Goal: Task Accomplishment & Management: Manage account settings

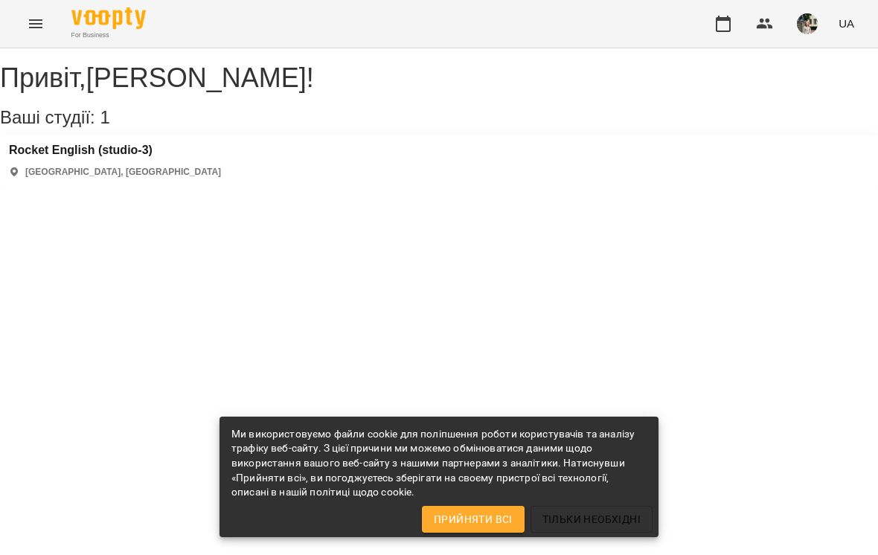
click at [729, 25] on icon "button" at bounding box center [724, 24] width 18 height 18
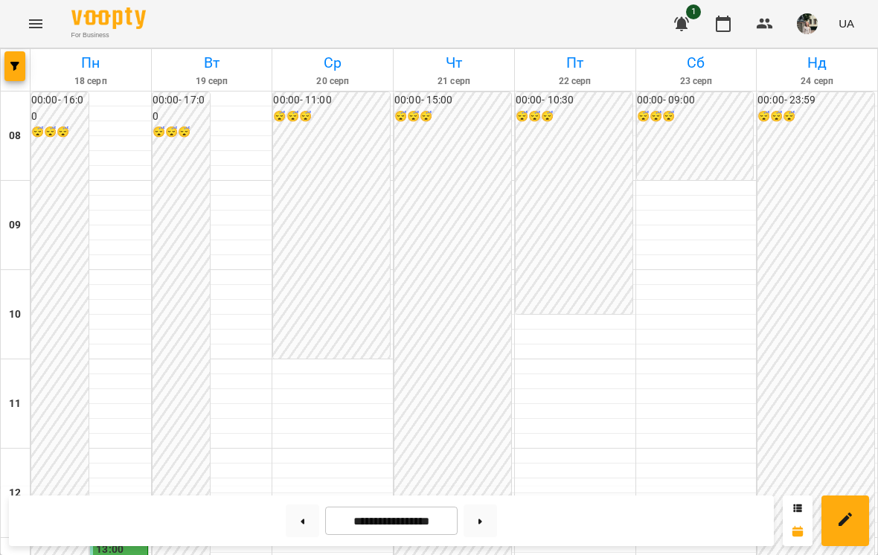
scroll to position [729, 0]
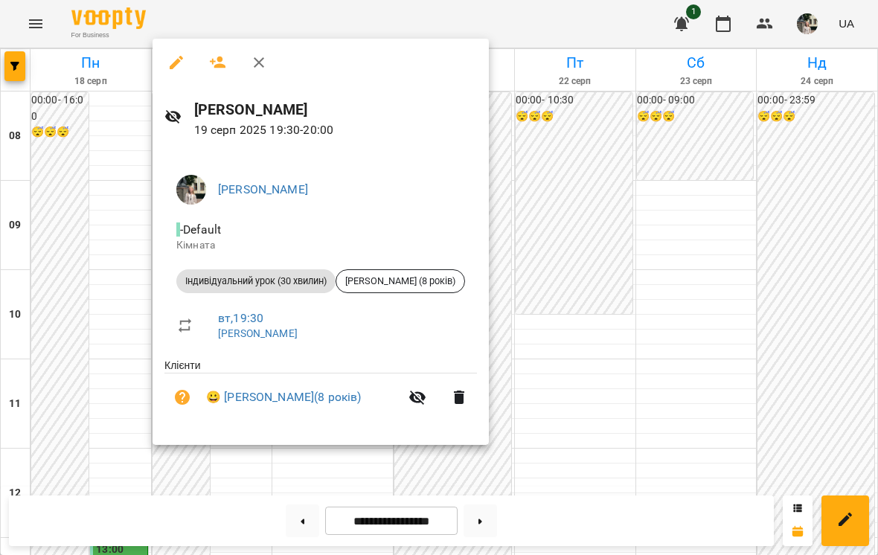
click at [547, 321] on div at bounding box center [439, 277] width 878 height 555
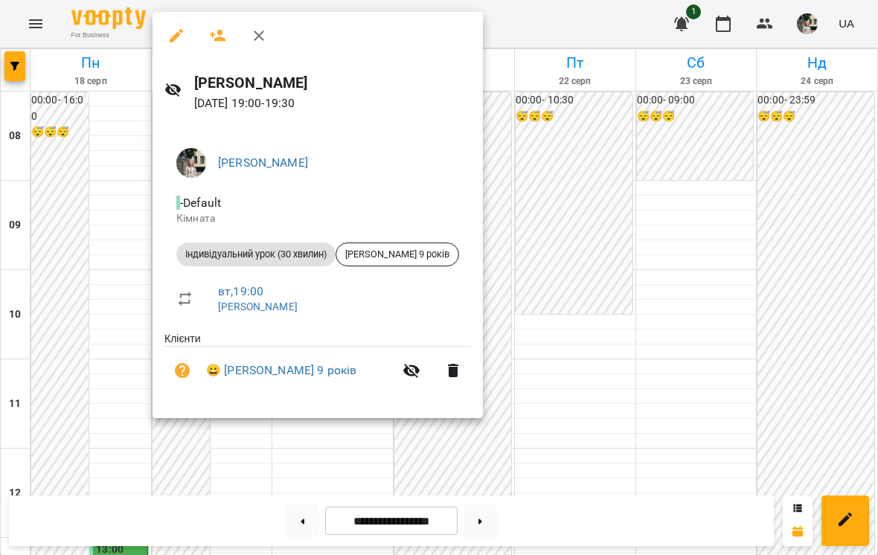
click at [593, 246] on div at bounding box center [439, 277] width 878 height 555
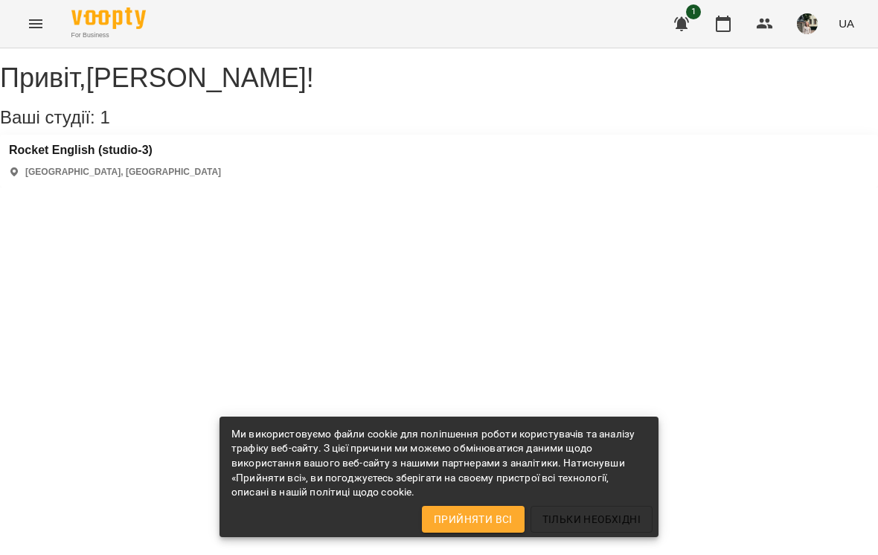
click at [725, 15] on icon "button" at bounding box center [724, 24] width 18 height 18
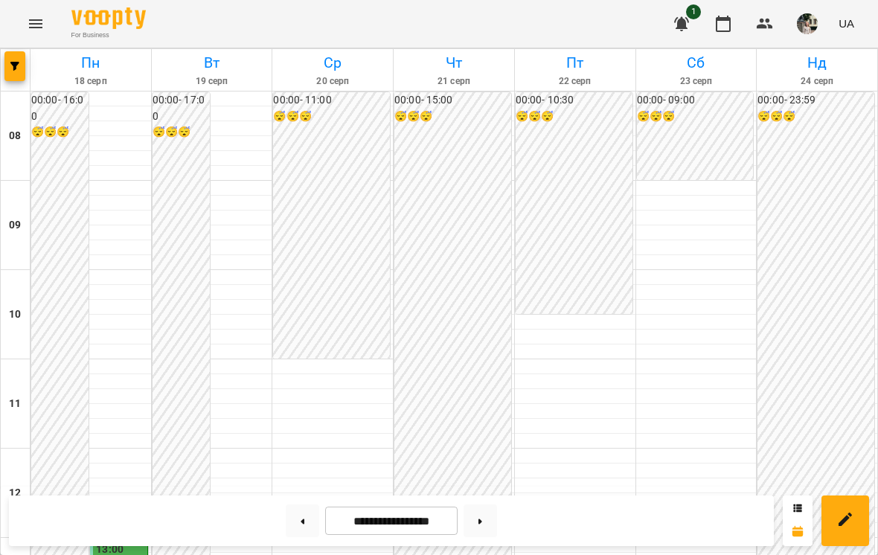
scroll to position [703, 0]
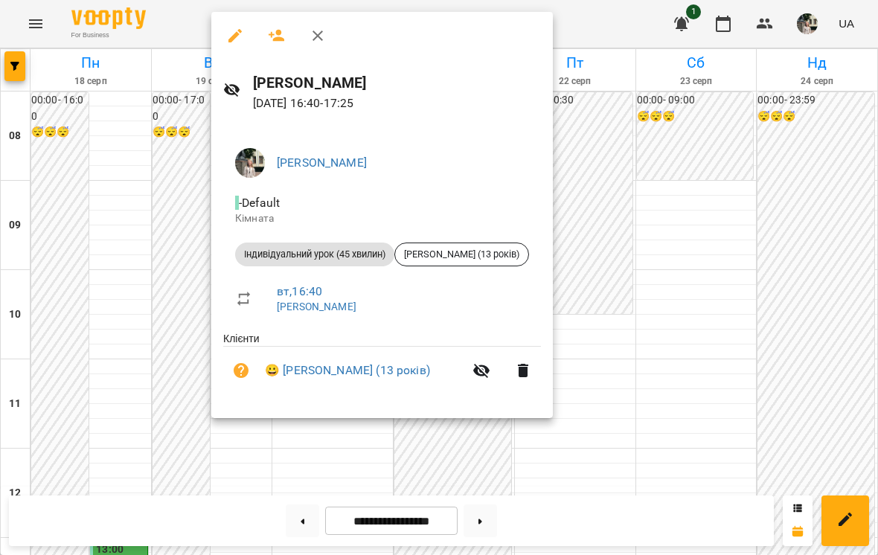
click at [646, 206] on div at bounding box center [439, 277] width 878 height 555
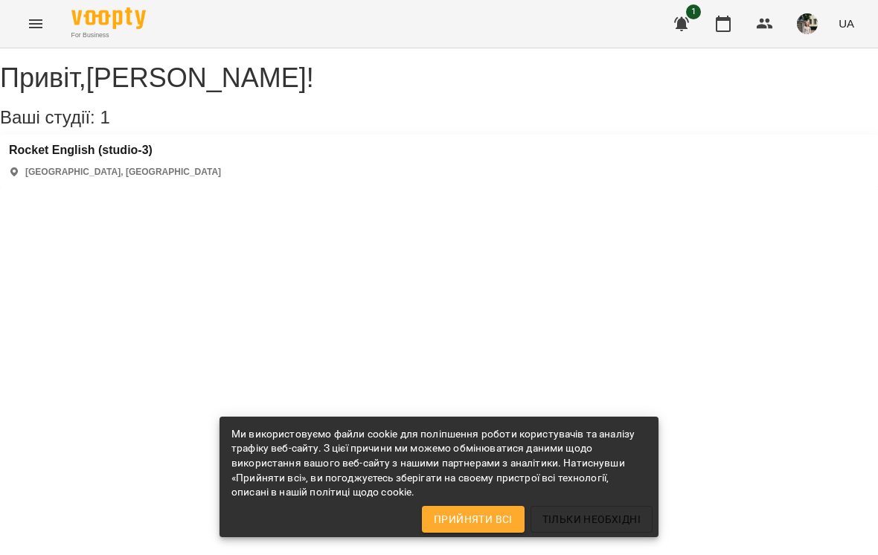
click at [728, 26] on icon "button" at bounding box center [724, 24] width 18 height 18
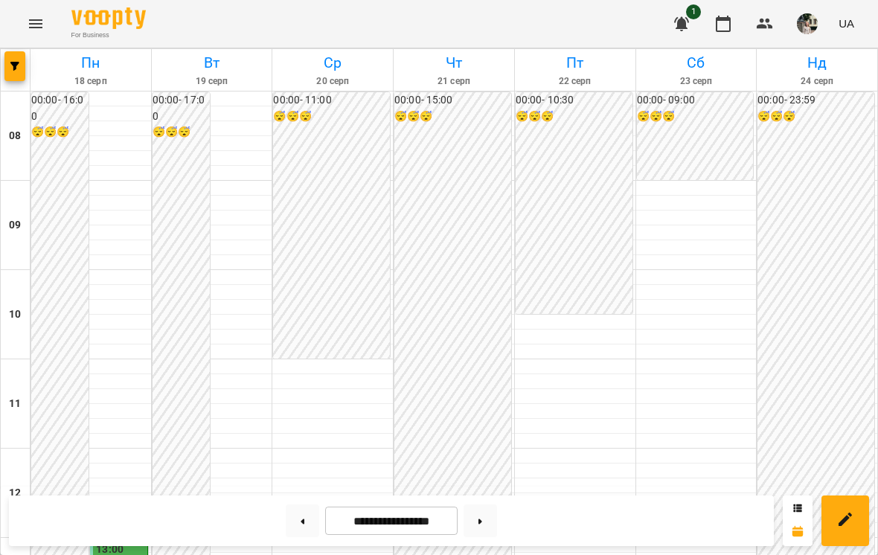
scroll to position [818, 0]
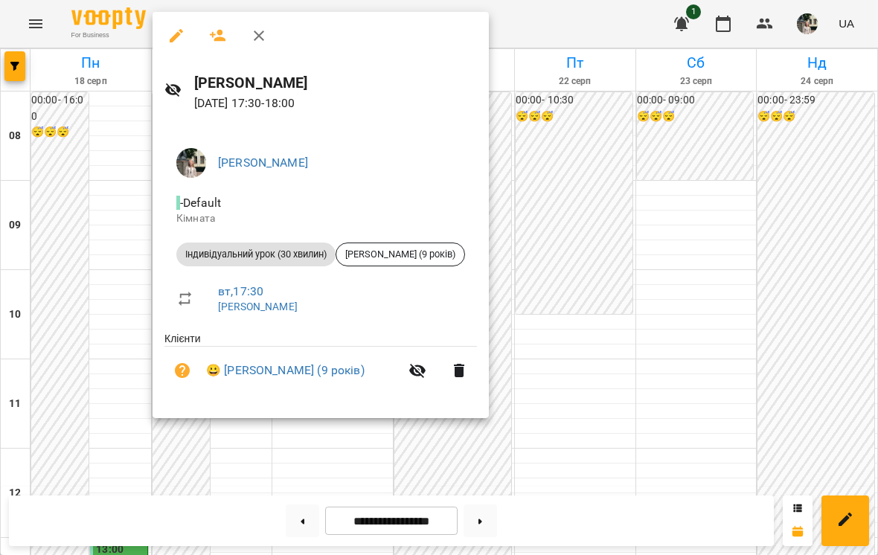
click at [720, 222] on div at bounding box center [439, 277] width 878 height 555
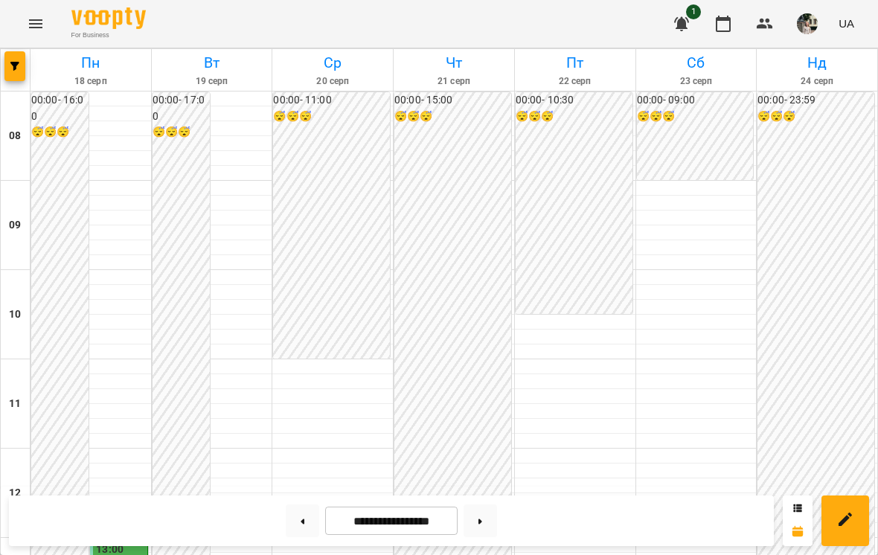
scroll to position [785, 0]
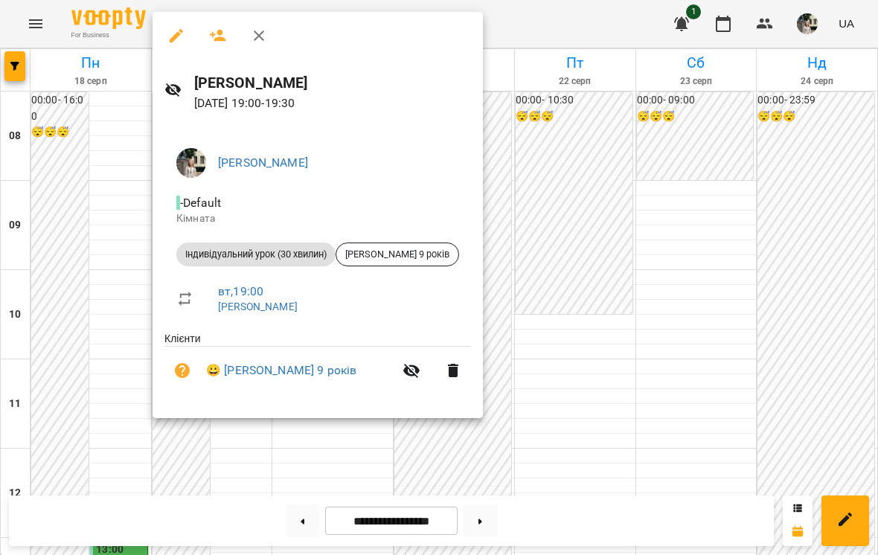
click at [666, 246] on div at bounding box center [439, 277] width 878 height 555
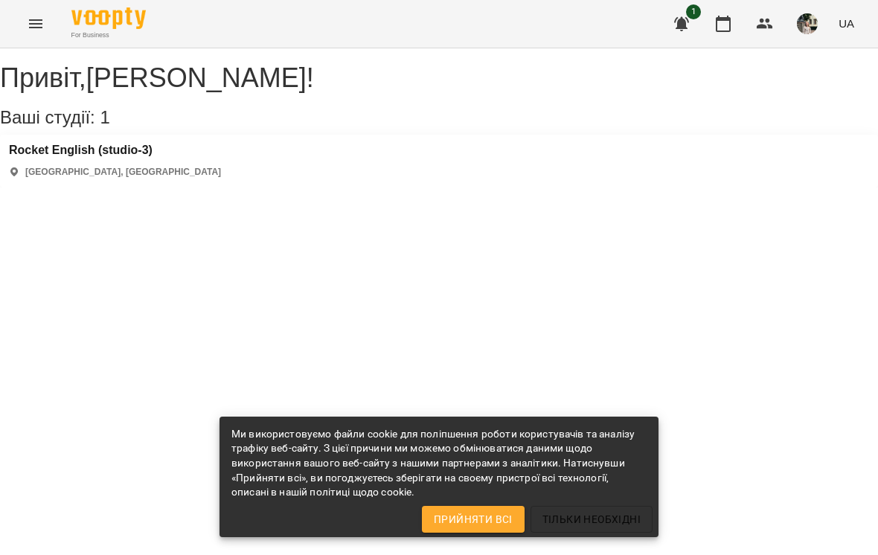
click at [713, 25] on button "button" at bounding box center [724, 24] width 36 height 36
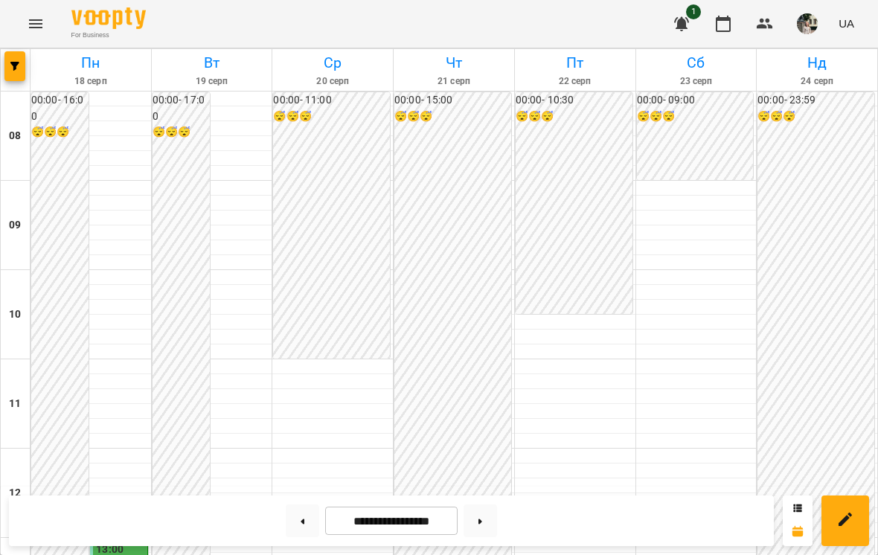
scroll to position [597, 0]
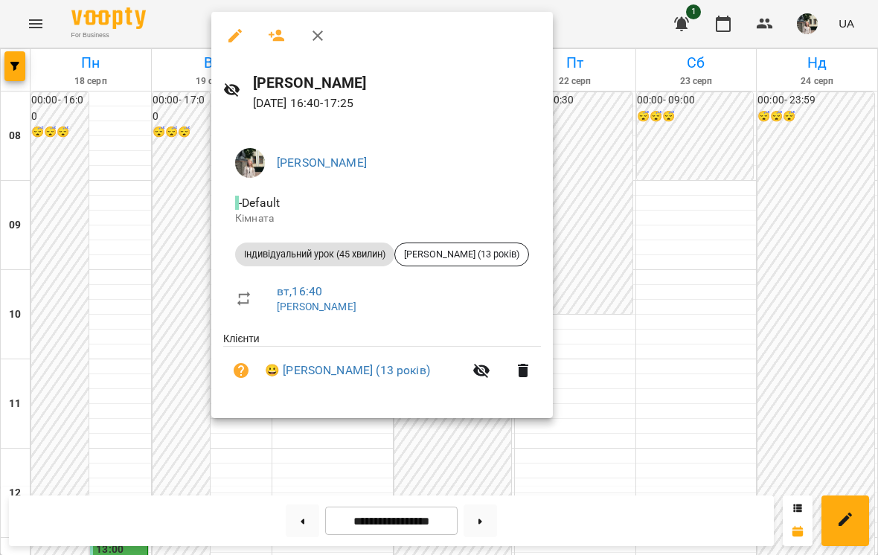
click at [746, 302] on div at bounding box center [439, 277] width 878 height 555
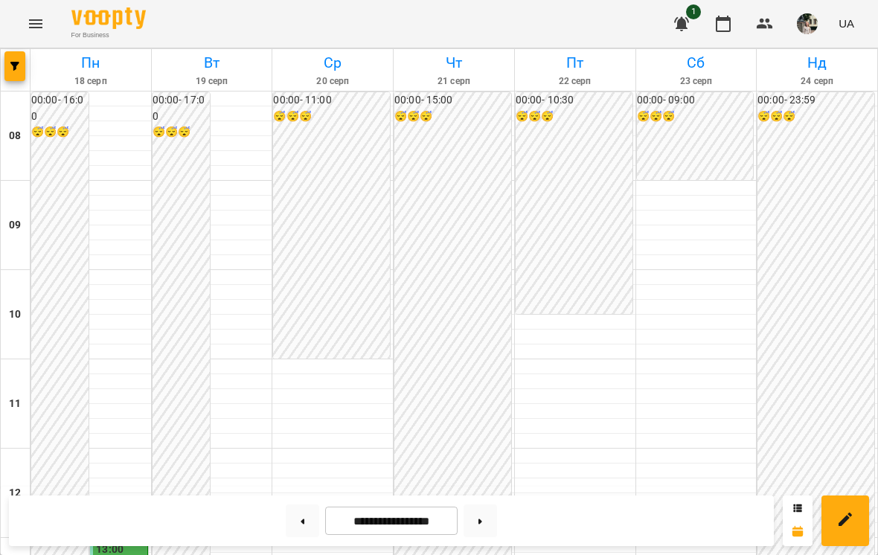
click at [491, 513] on button at bounding box center [480, 521] width 33 height 33
type input "**********"
